Goal: Information Seeking & Learning: Learn about a topic

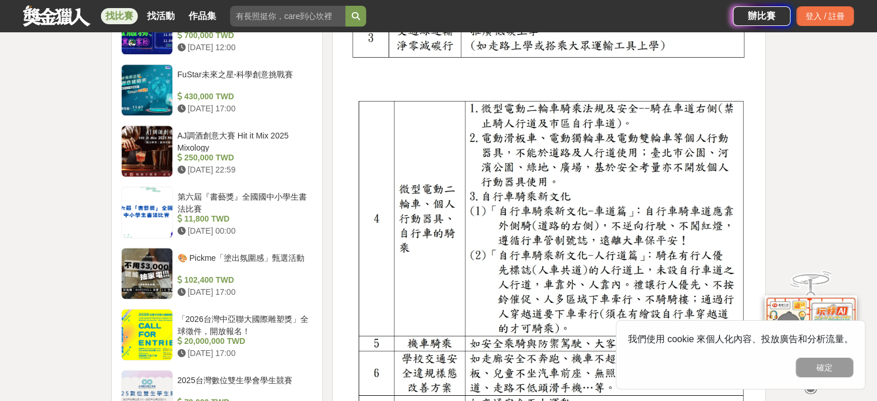
scroll to position [1096, 0]
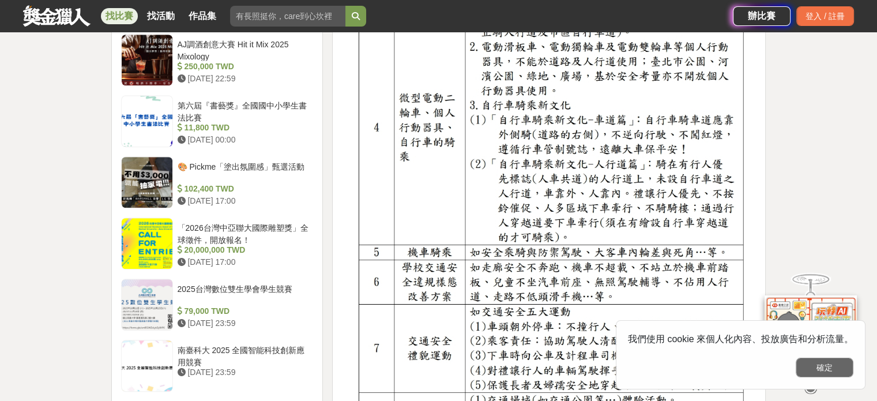
click at [798, 363] on button "確定" at bounding box center [825, 368] width 58 height 20
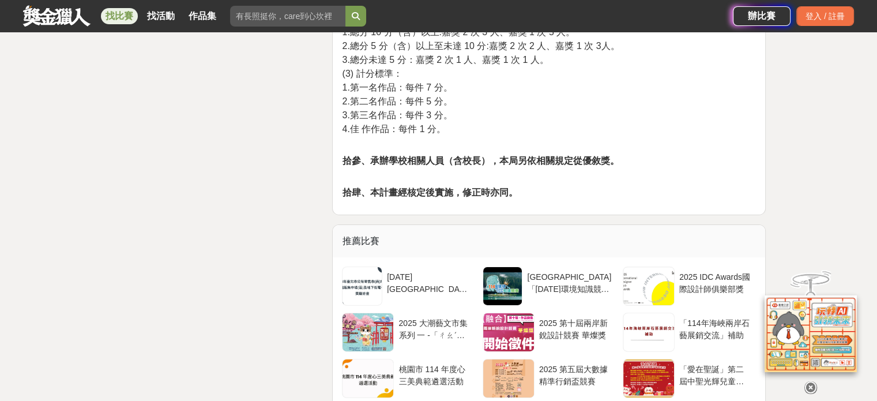
scroll to position [3691, 0]
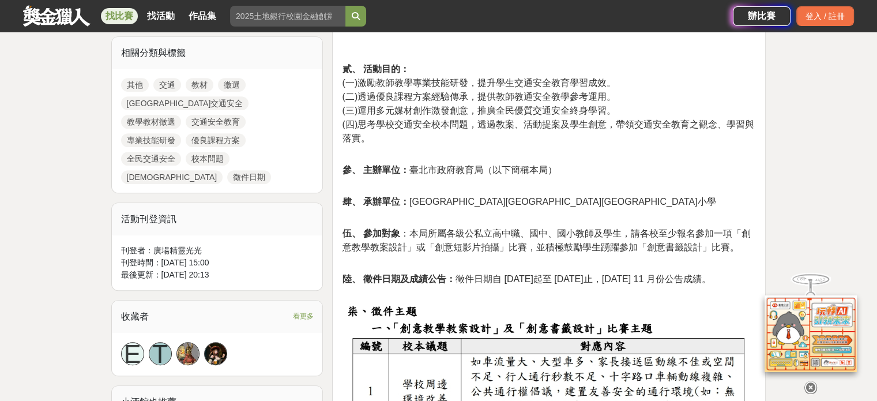
scroll to position [346, 0]
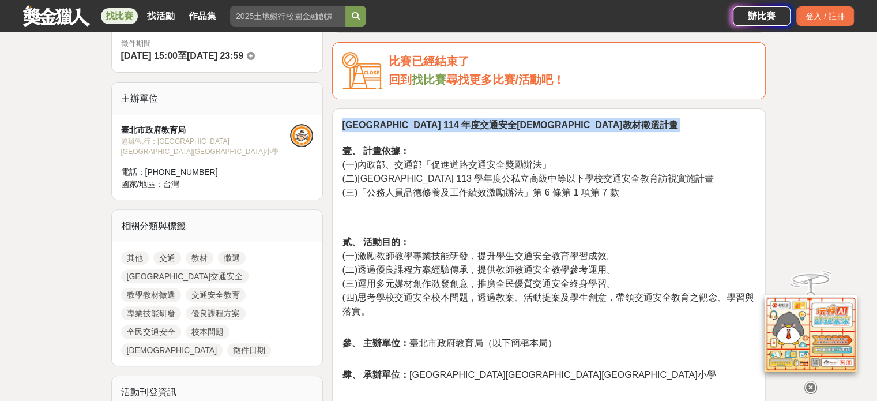
drag, startPoint x: 339, startPoint y: 121, endPoint x: 544, endPoint y: 135, distance: 205.8
drag, startPoint x: 490, startPoint y: 127, endPoint x: 439, endPoint y: 125, distance: 50.8
click at [416, 125] on strong "[GEOGRAPHIC_DATA] 114 年度交通安全[DEMOGRAPHIC_DATA]教材徵選計畫" at bounding box center [510, 125] width 336 height 10
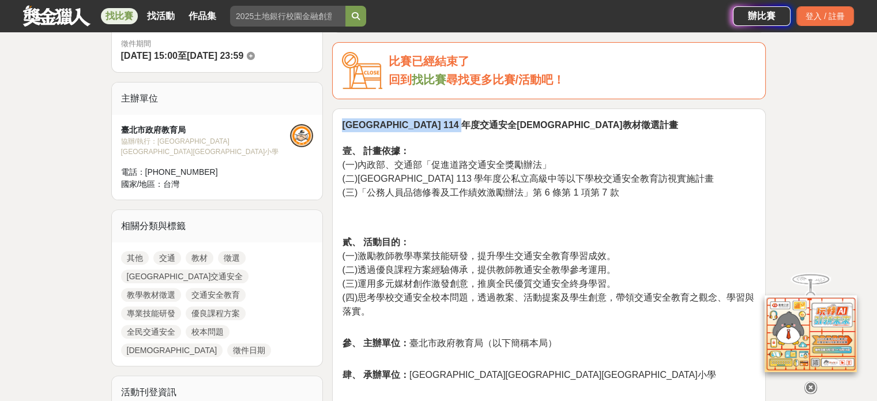
drag, startPoint x: 514, startPoint y: 122, endPoint x: 345, endPoint y: 120, distance: 169.5
click at [345, 120] on strong "[GEOGRAPHIC_DATA] 114 年度交通安全[DEMOGRAPHIC_DATA]教材徵選計畫" at bounding box center [510, 125] width 336 height 10
copy strong "[GEOGRAPHIC_DATA] 114 年度交通安全[DEMOGRAPHIC_DATA]教材徵選"
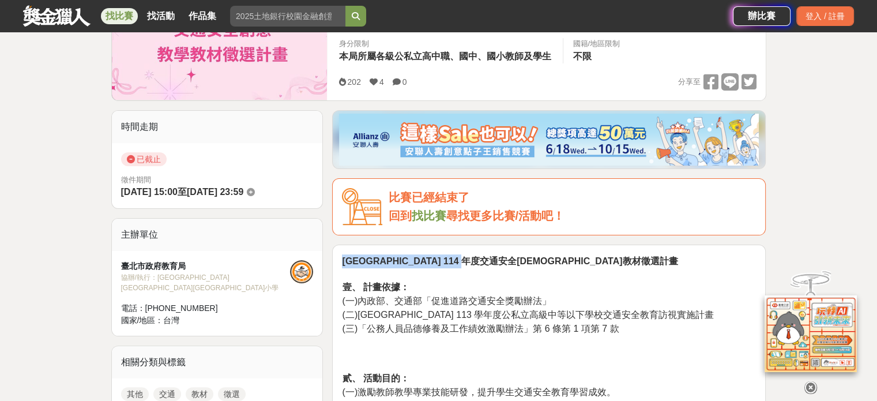
scroll to position [231, 0]
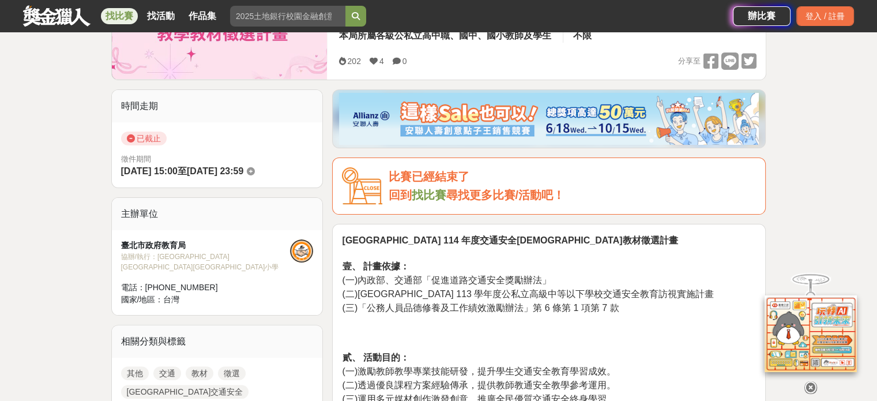
click at [400, 251] on p "臺北市 114 年度交通安全創意教學教材徵選計畫 壹、 計畫依據： (一)內政部、交通部「促進道路交通安全獎勵辦法」 (二)[GEOGRAPHIC_DATA]…" at bounding box center [549, 274] width 414 height 81
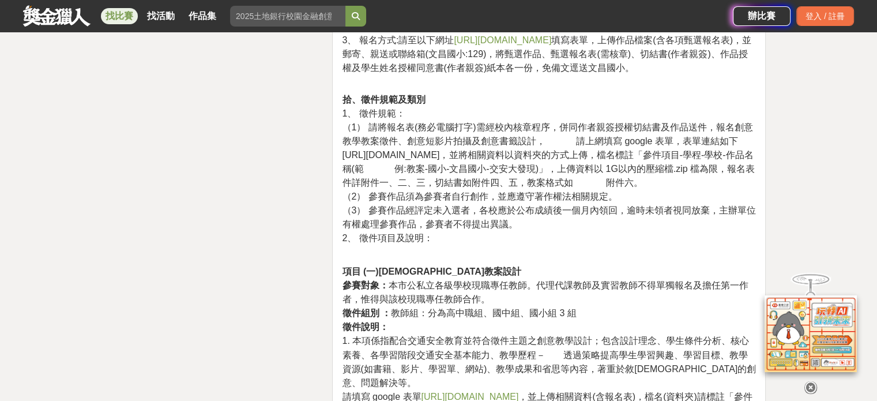
scroll to position [2249, 0]
